Goal: Task Accomplishment & Management: Use online tool/utility

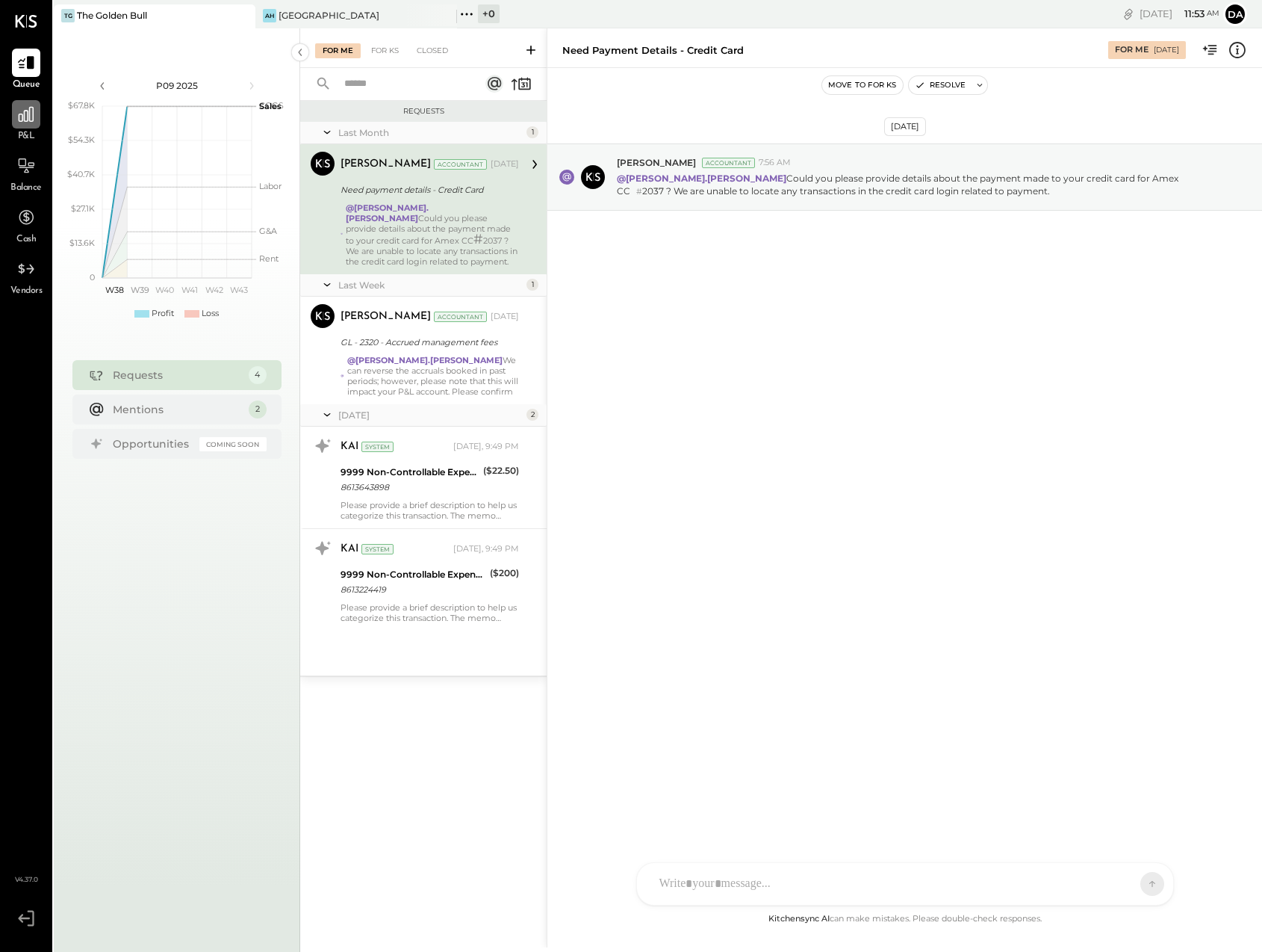
click at [26, 112] on icon at bounding box center [26, 114] width 19 height 19
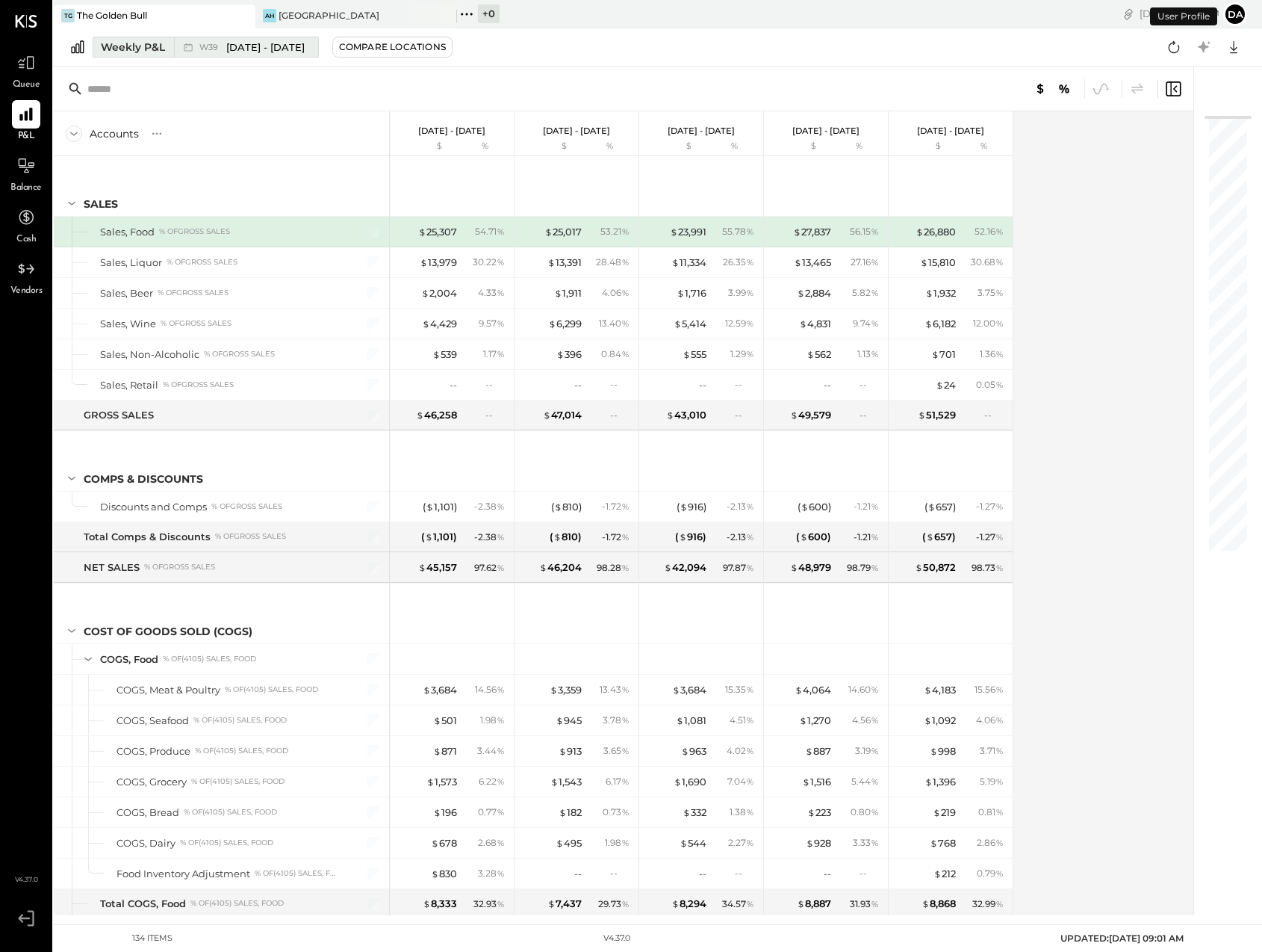
click at [124, 46] on div "Weekly P&L" at bounding box center [133, 47] width 64 height 15
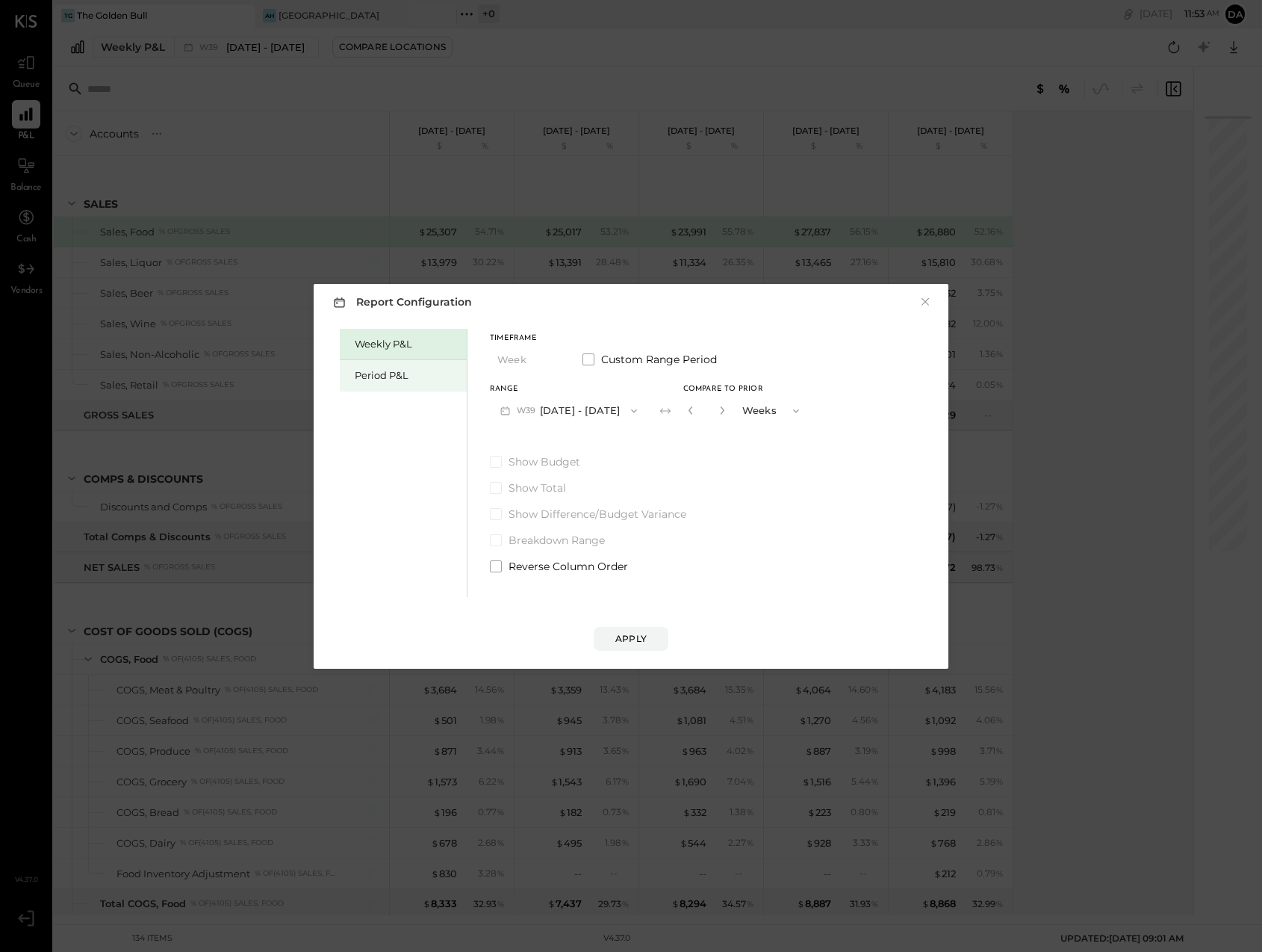
click at [373, 380] on div "Period P&L" at bounding box center [407, 375] width 104 height 15
click at [513, 412] on button "P10 [DATE] - [DATE]" at bounding box center [566, 410] width 153 height 27
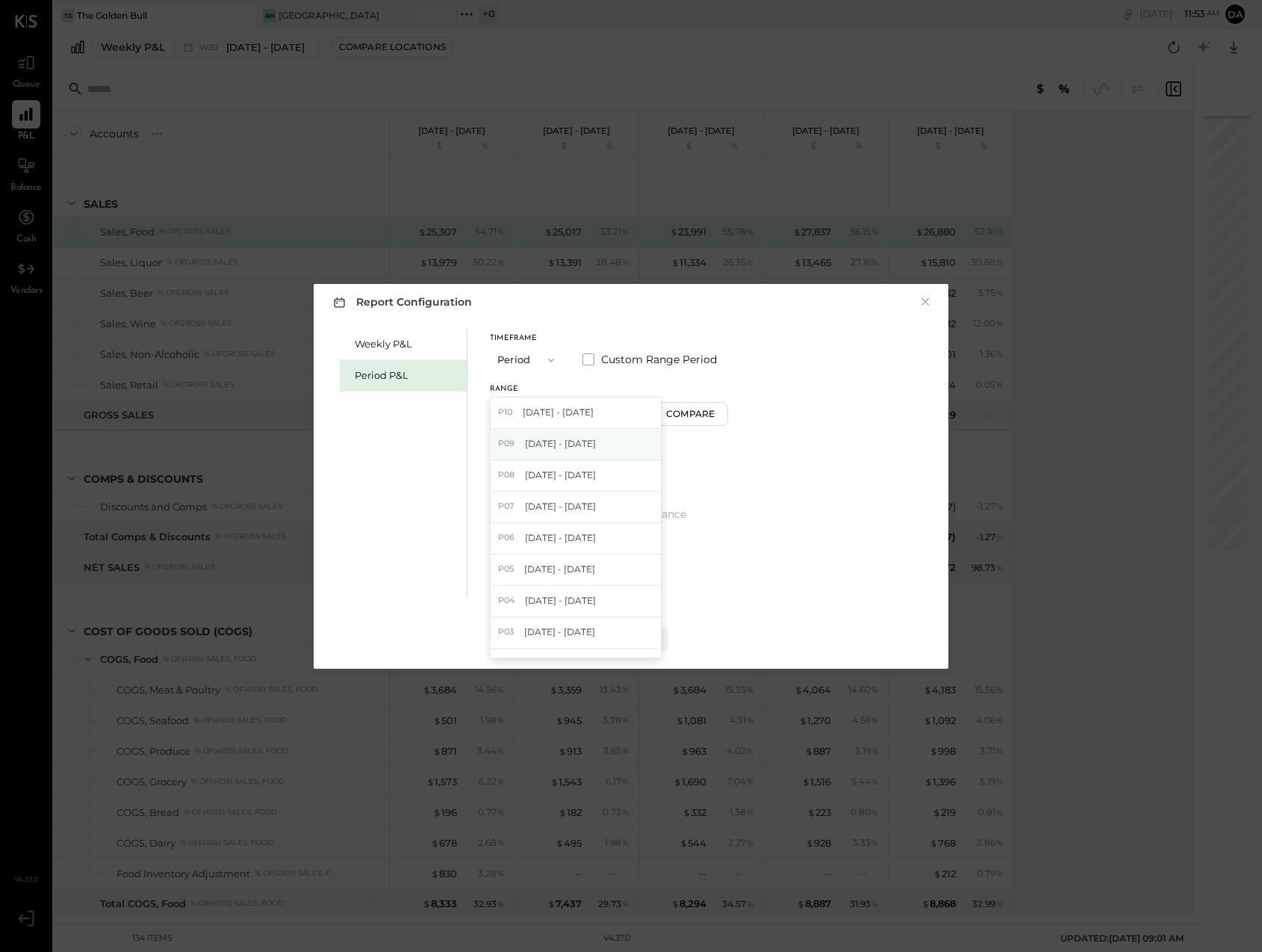
click at [525, 443] on span "[DATE] - [DATE]" at bounding box center [561, 443] width 71 height 13
click at [631, 644] on button "Apply" at bounding box center [631, 639] width 75 height 24
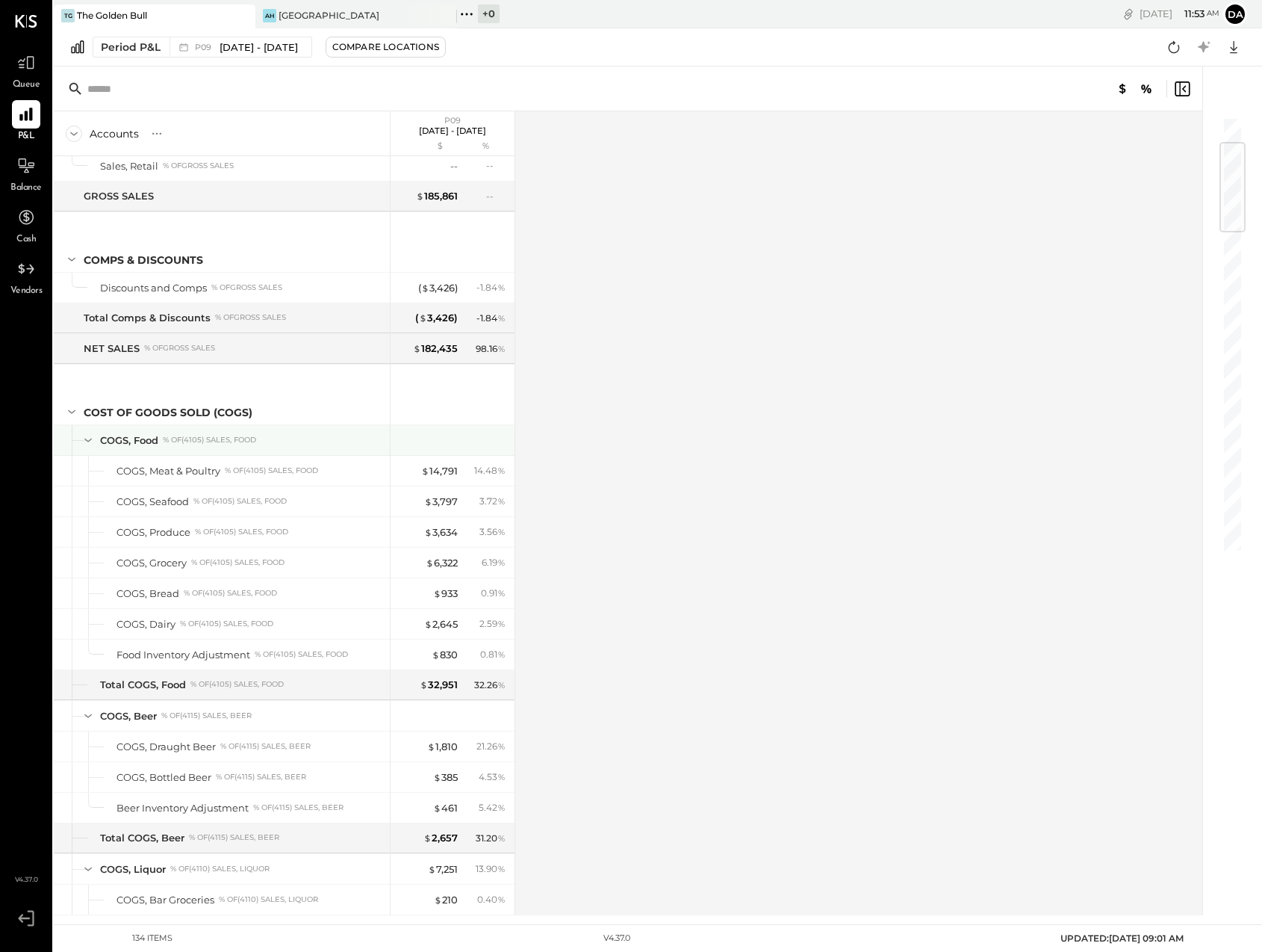
scroll to position [221, 0]
click at [25, 69] on icon at bounding box center [26, 62] width 19 height 19
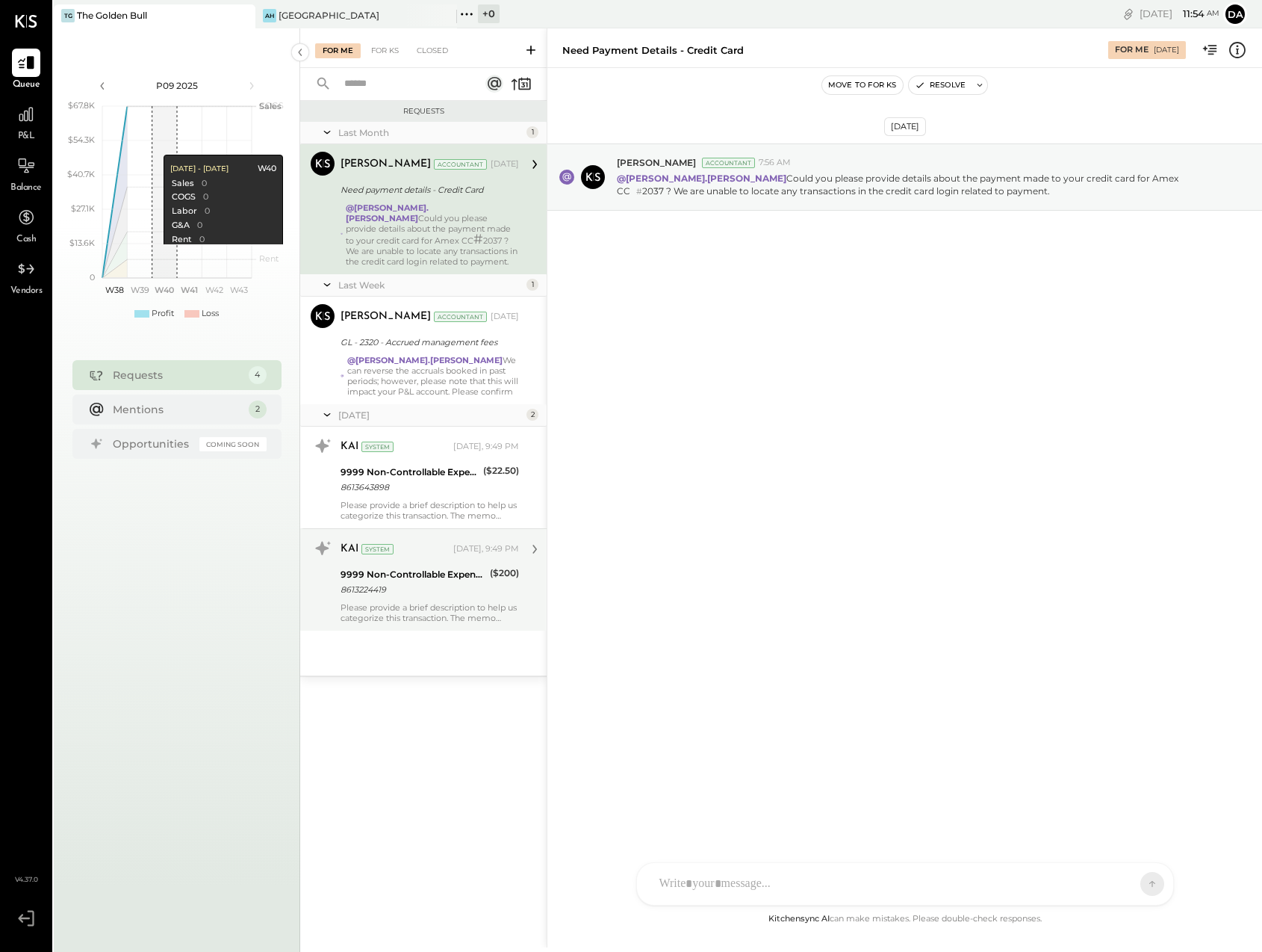
click at [530, 549] on icon at bounding box center [534, 548] width 19 height 19
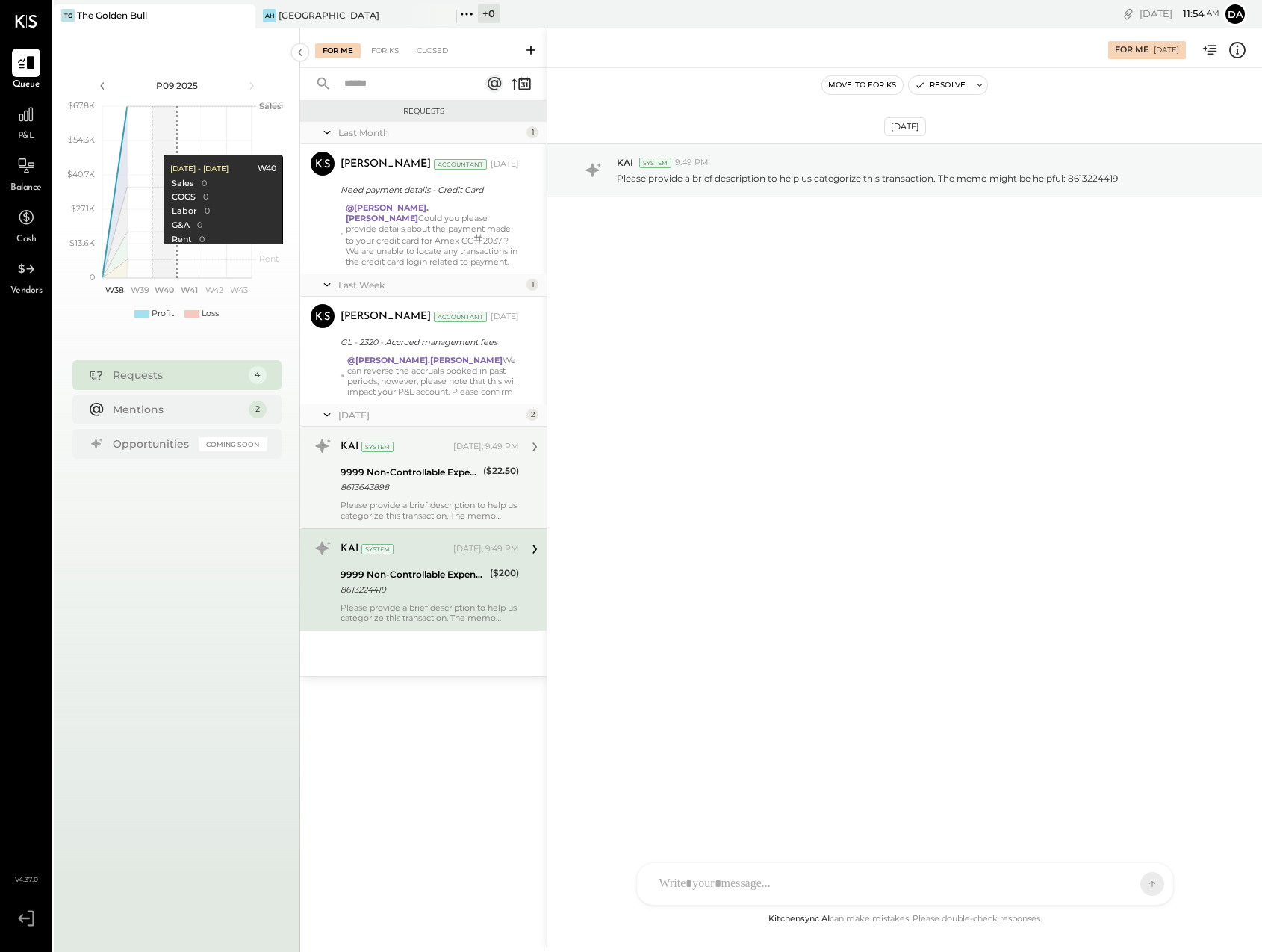
click at [440, 480] on div "8613643898" at bounding box center [409, 487] width 138 height 15
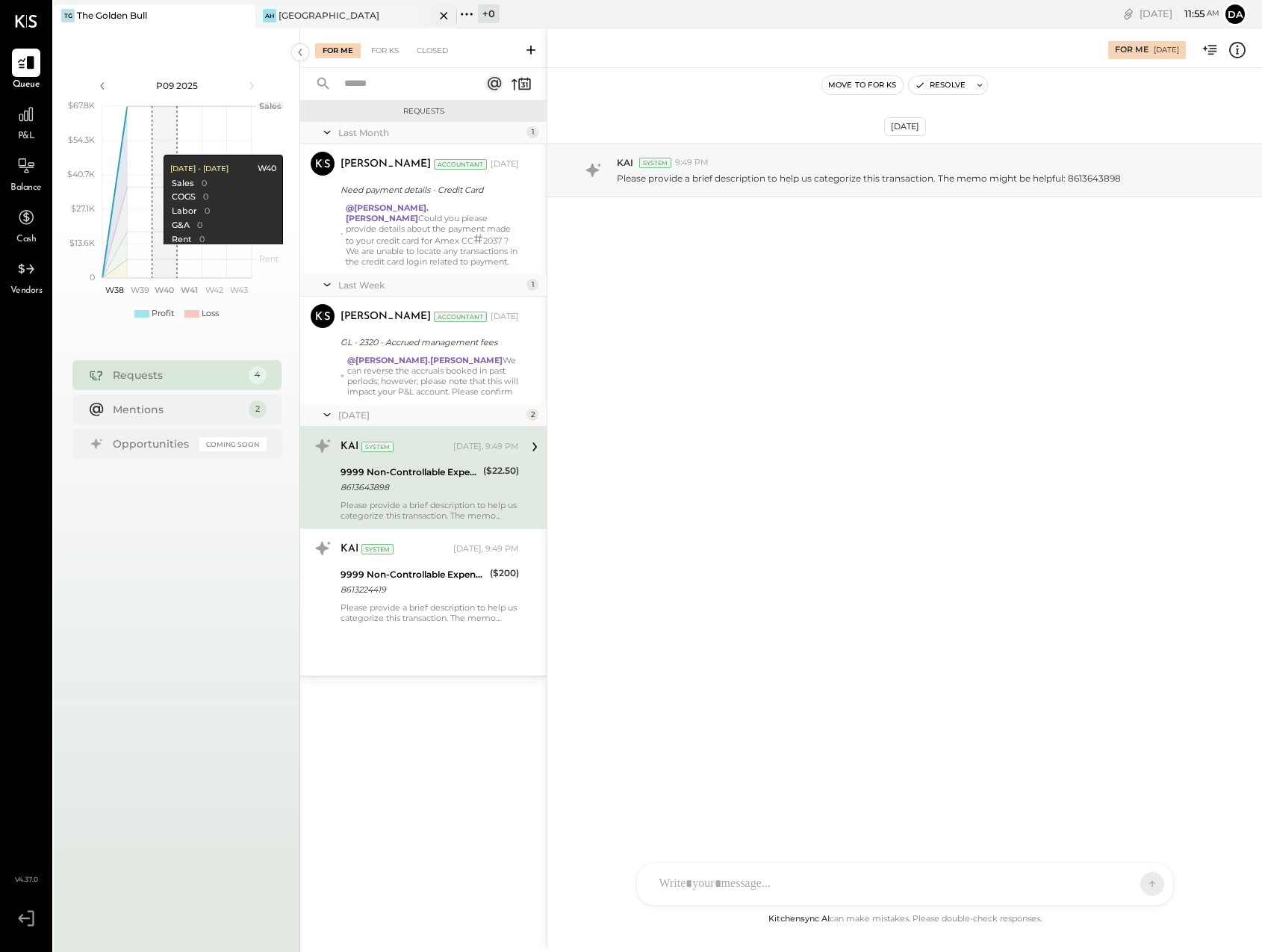
click at [355, 10] on div "AH [GEOGRAPHIC_DATA]" at bounding box center [345, 16] width 179 height 14
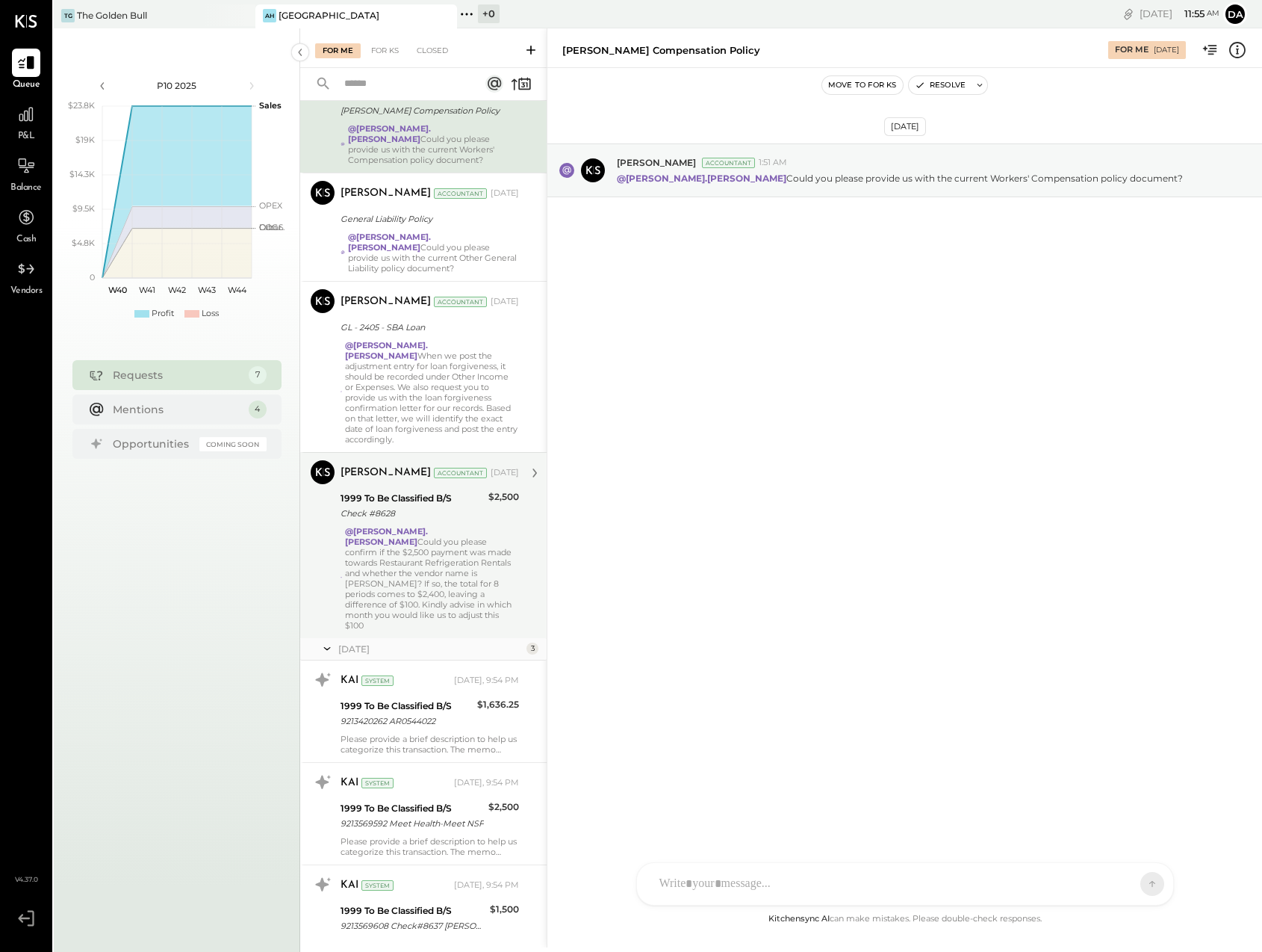
scroll to position [100, 0]
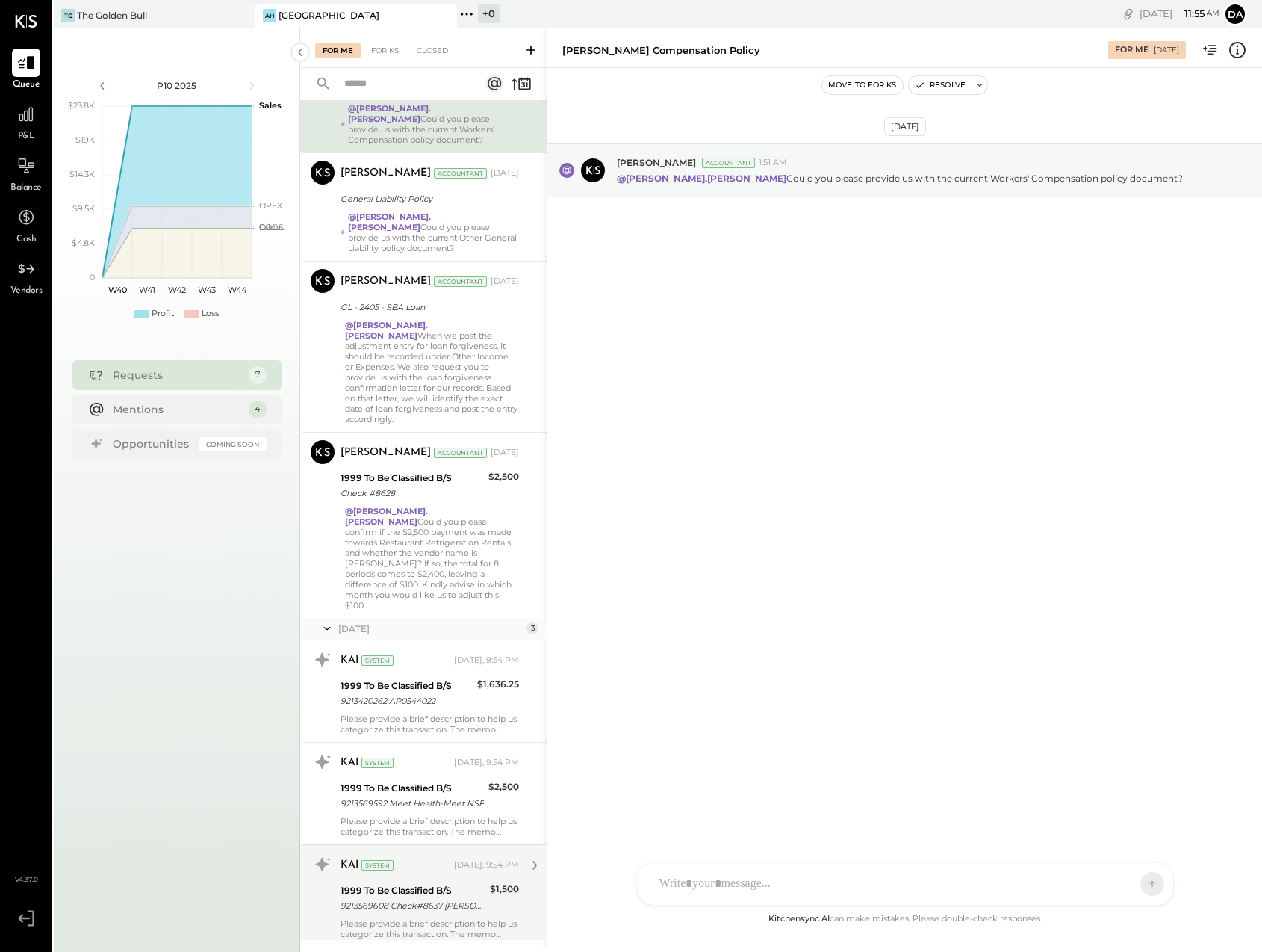
click at [424, 918] on div "Please provide a brief description to help us categorize this transaction. The …" at bounding box center [429, 928] width 178 height 21
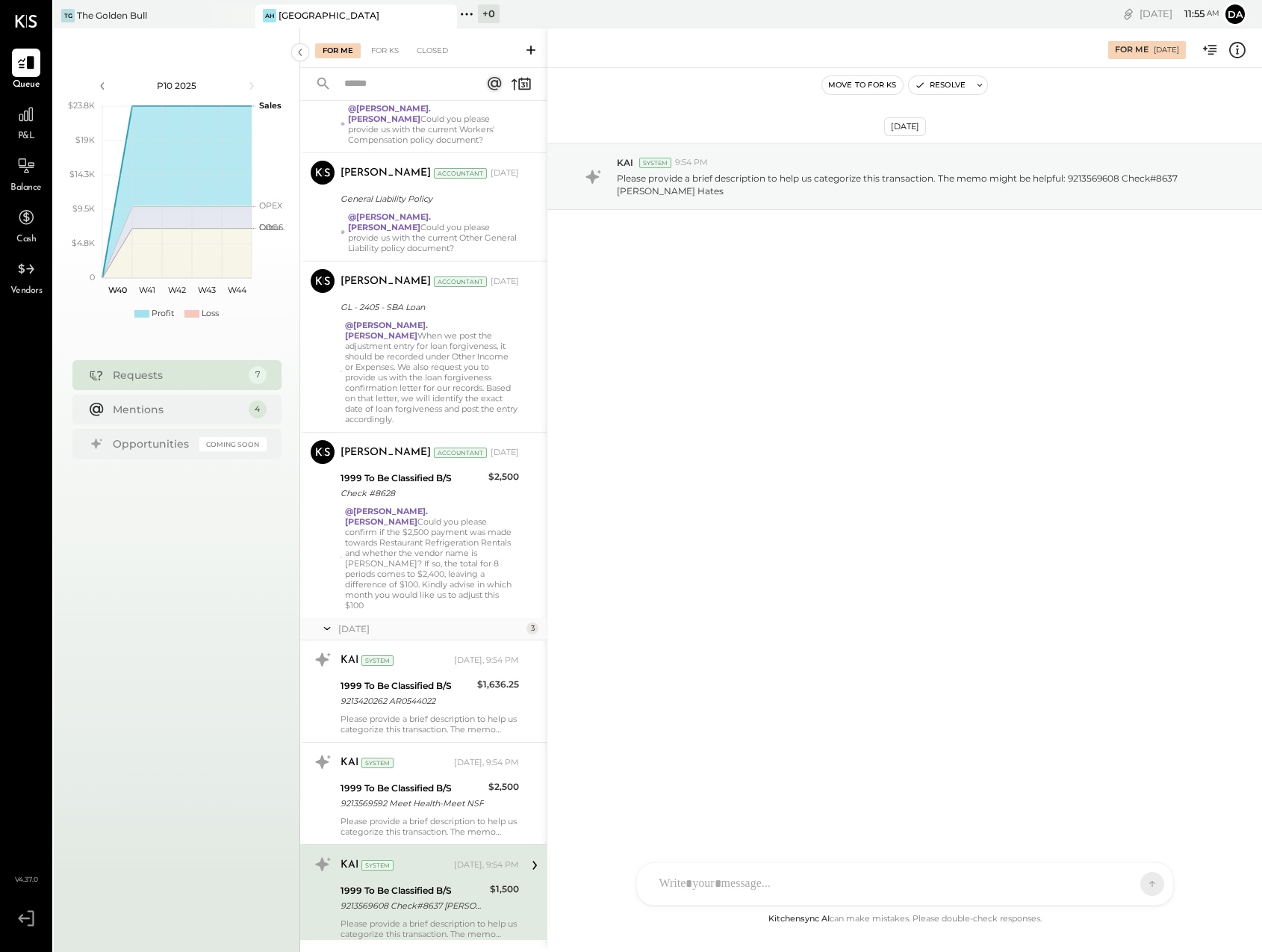
click at [679, 893] on div "J [PERSON_NAME] [PERSON_NAME] D [PERSON_NAME].[PERSON_NAME] B becerrilj1992 JS …" at bounding box center [905, 883] width 538 height 43
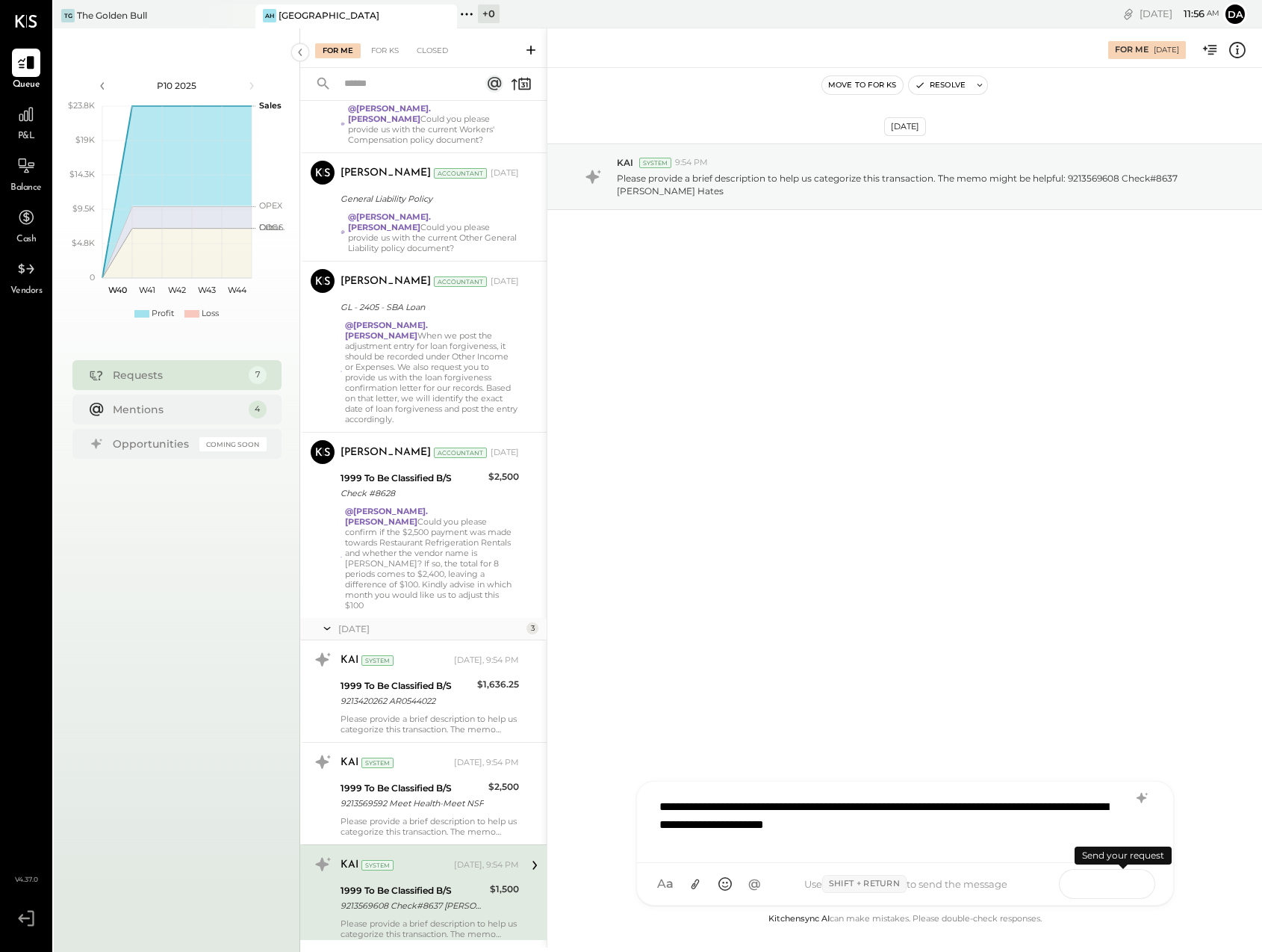
click at [1128, 887] on icon at bounding box center [1123, 882] width 15 height 15
